Goal: Navigation & Orientation: Find specific page/section

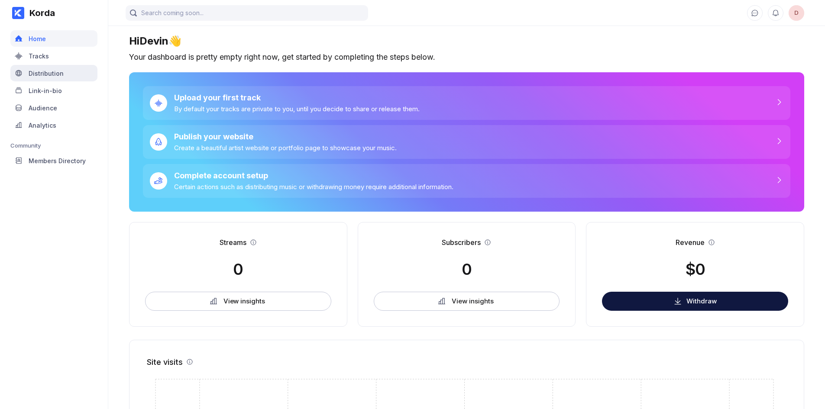
click at [55, 65] on div "Distribution" at bounding box center [53, 73] width 87 height 16
click at [39, 53] on div "Tracks" at bounding box center [39, 55] width 20 height 7
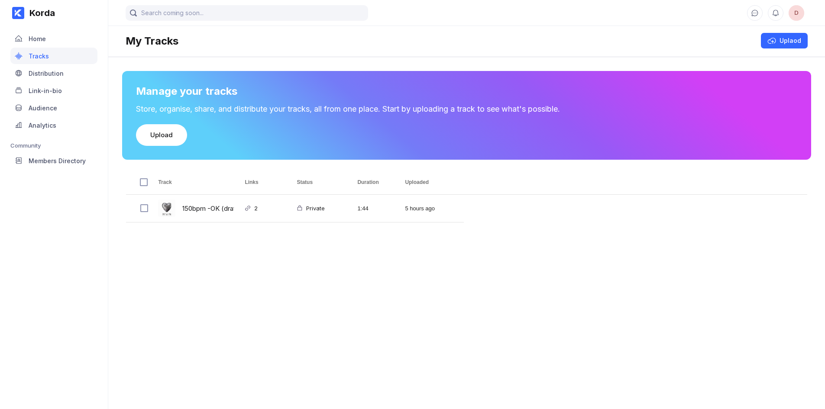
click at [39, 53] on div "Tracks" at bounding box center [39, 55] width 20 height 7
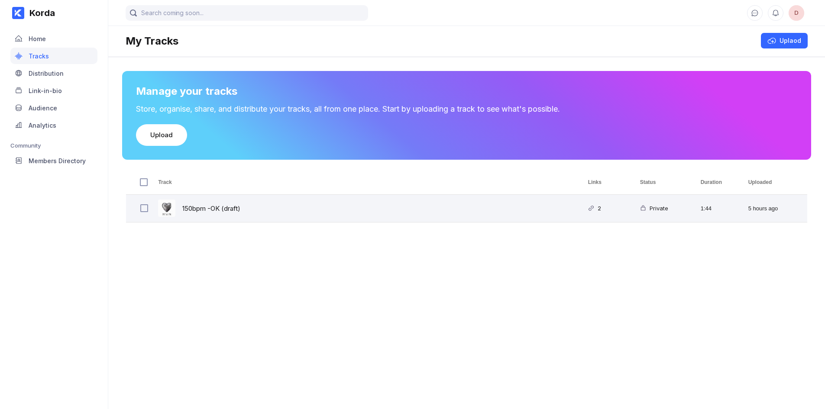
click at [599, 213] on div "2" at bounding box center [597, 208] width 7 height 20
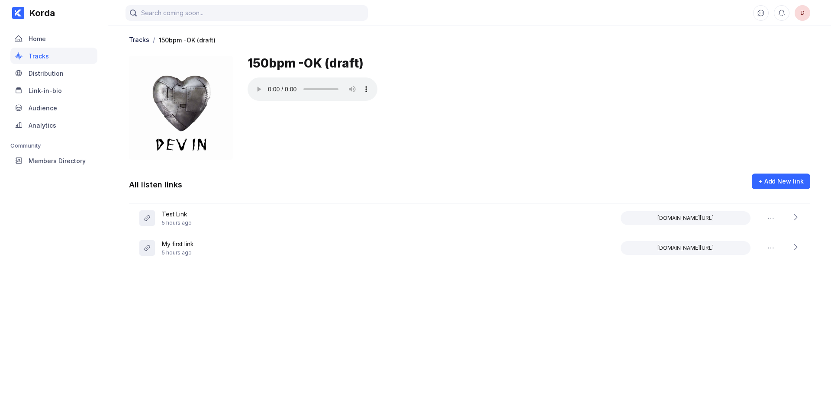
click at [552, 150] on div "150bpm -OK (draft)" at bounding box center [529, 108] width 563 height 104
click at [81, 85] on div "Link-in-bio" at bounding box center [53, 90] width 87 height 16
